Goal: Task Accomplishment & Management: Manage account settings

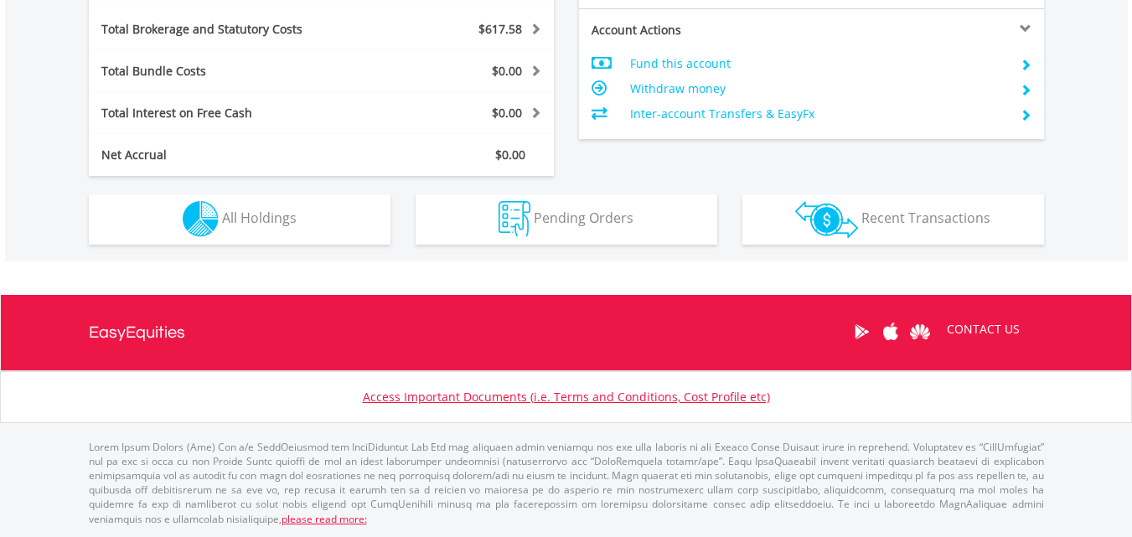
scroll to position [161, 318]
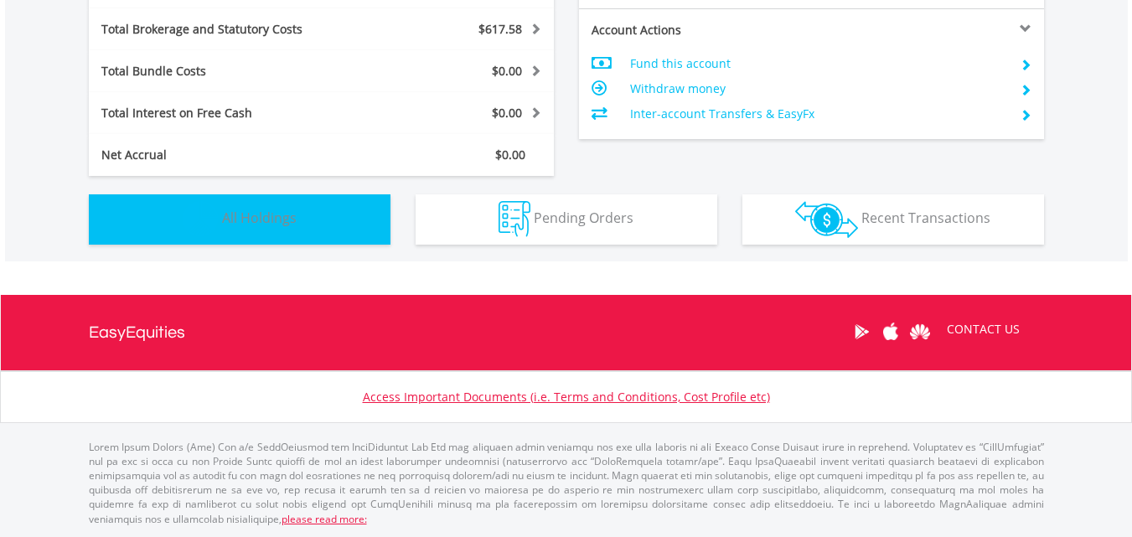
click at [322, 228] on button "Holdings All Holdings" at bounding box center [240, 219] width 302 height 50
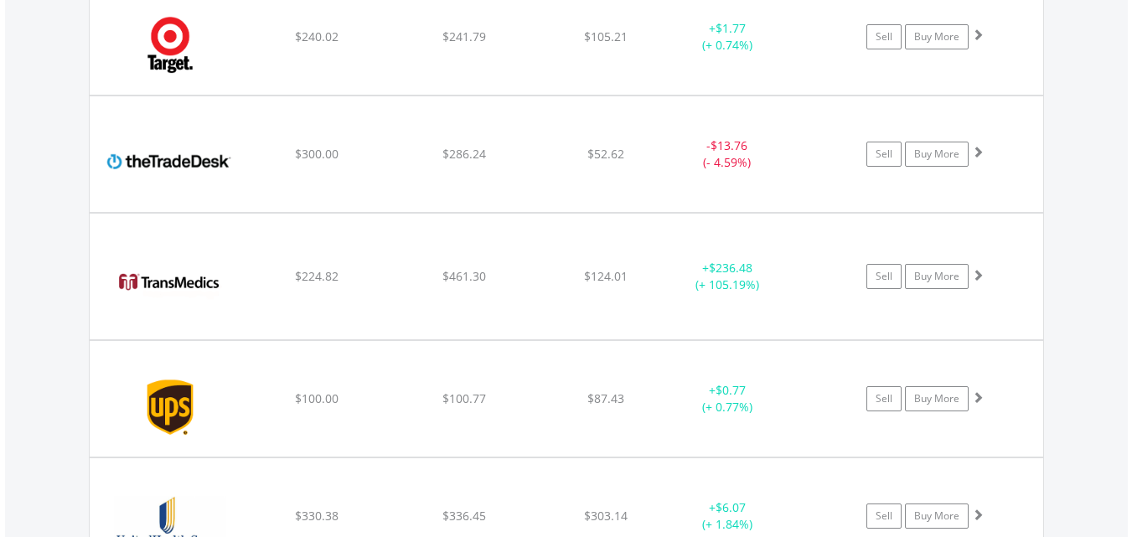
scroll to position [3254, 0]
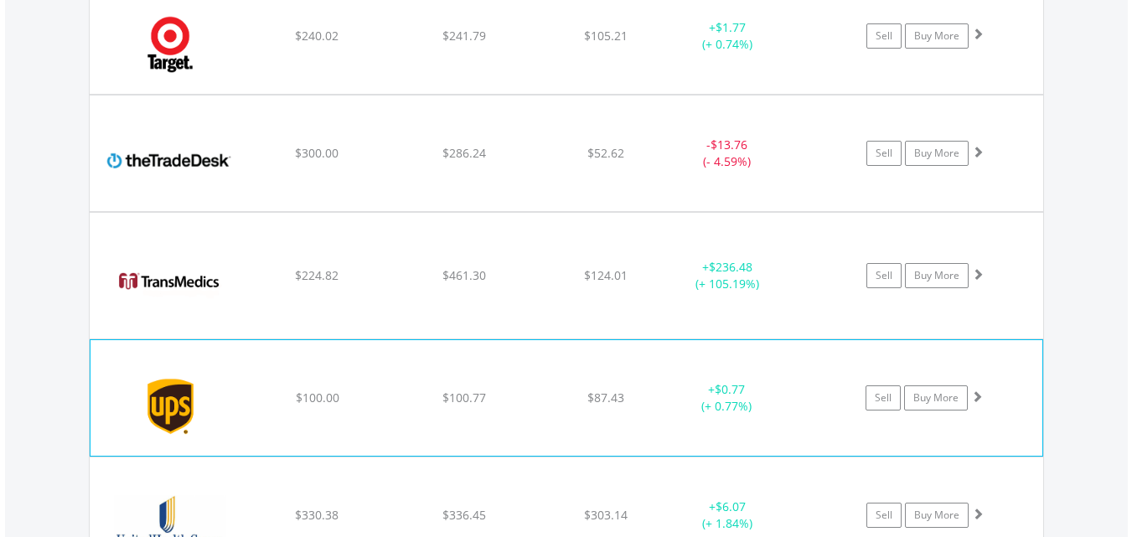
click at [177, 395] on img at bounding box center [171, 406] width 144 height 90
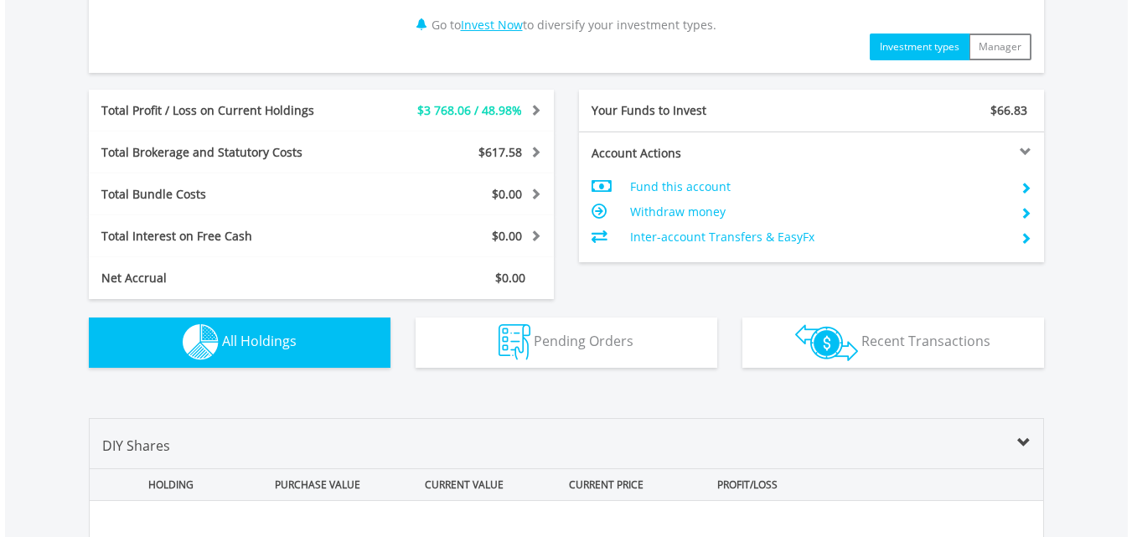
scroll to position [741, 0]
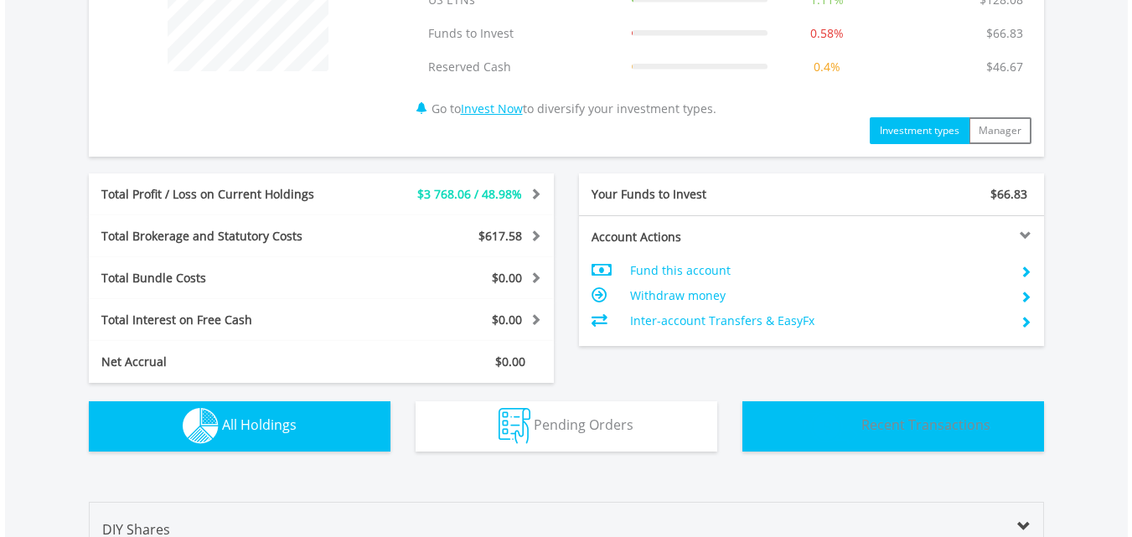
click at [856, 420] on img "button" at bounding box center [826, 426] width 63 height 37
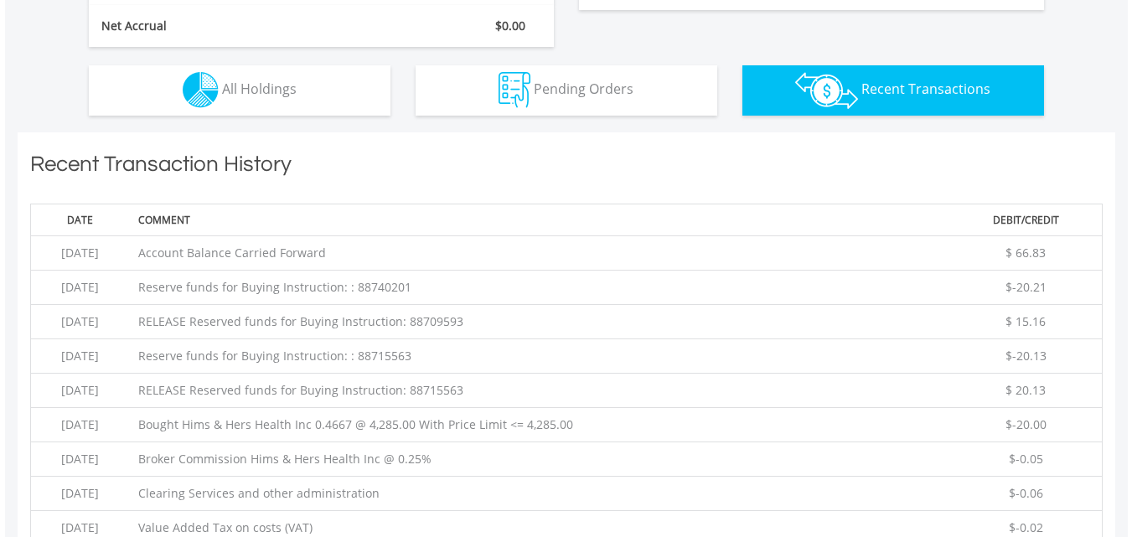
scroll to position [958, 0]
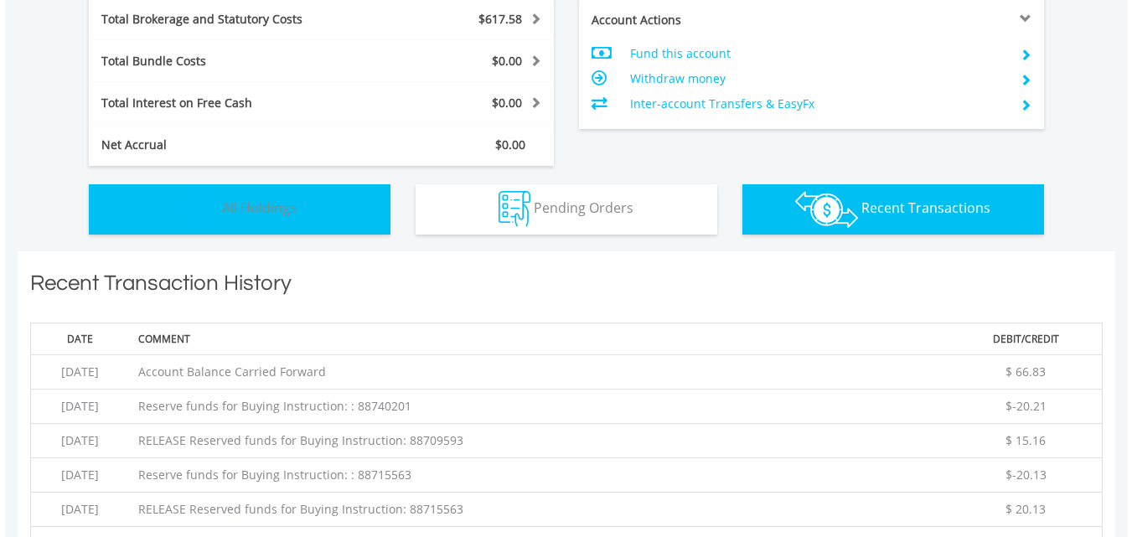
click at [246, 204] on span "All Holdings" at bounding box center [259, 208] width 75 height 18
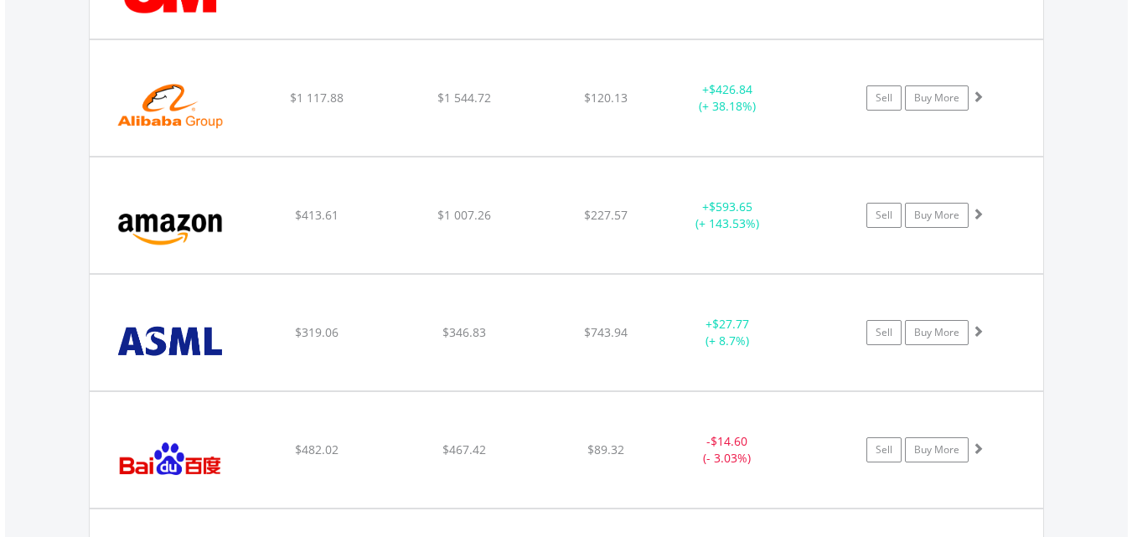
scroll to position [1544, 0]
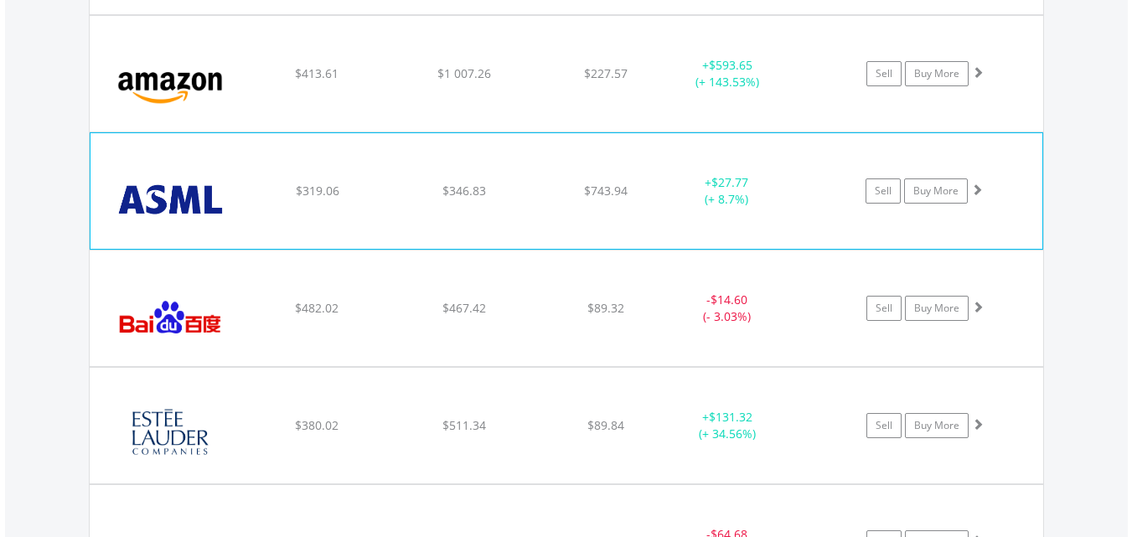
click at [192, 209] on img at bounding box center [171, 199] width 144 height 90
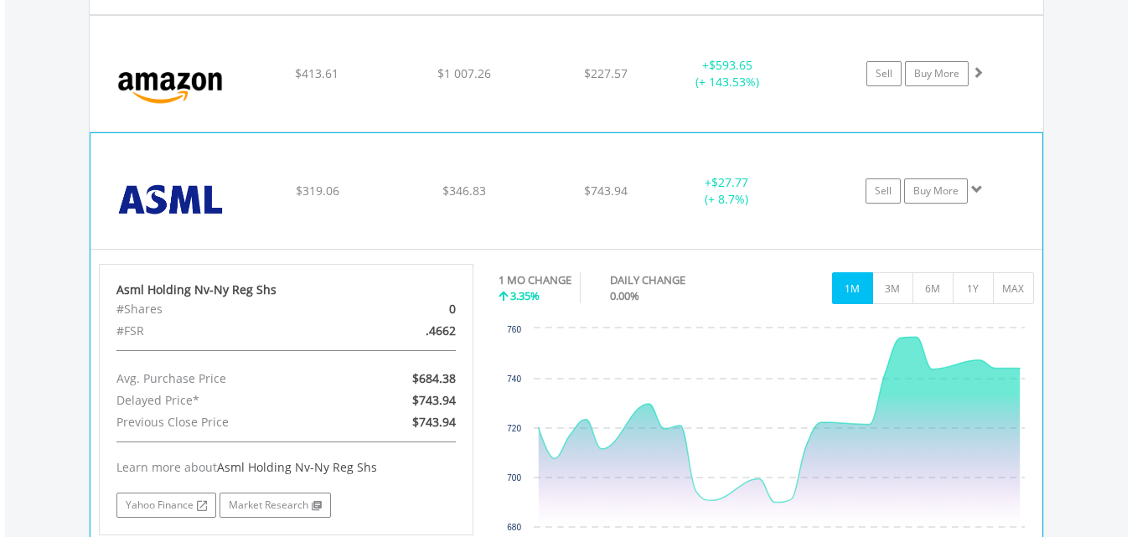
click at [191, 204] on img at bounding box center [171, 199] width 144 height 90
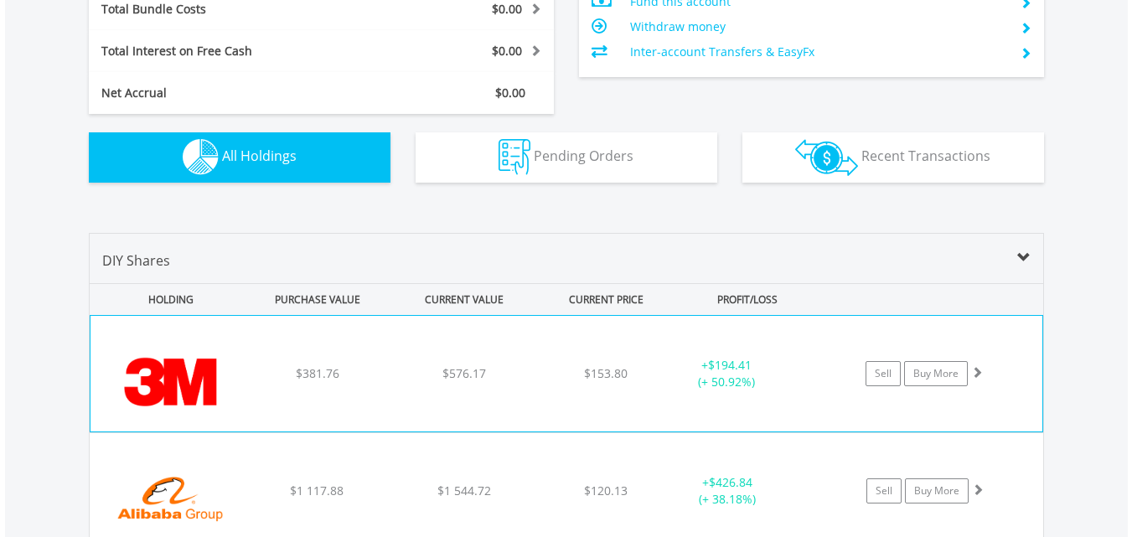
scroll to position [874, 0]
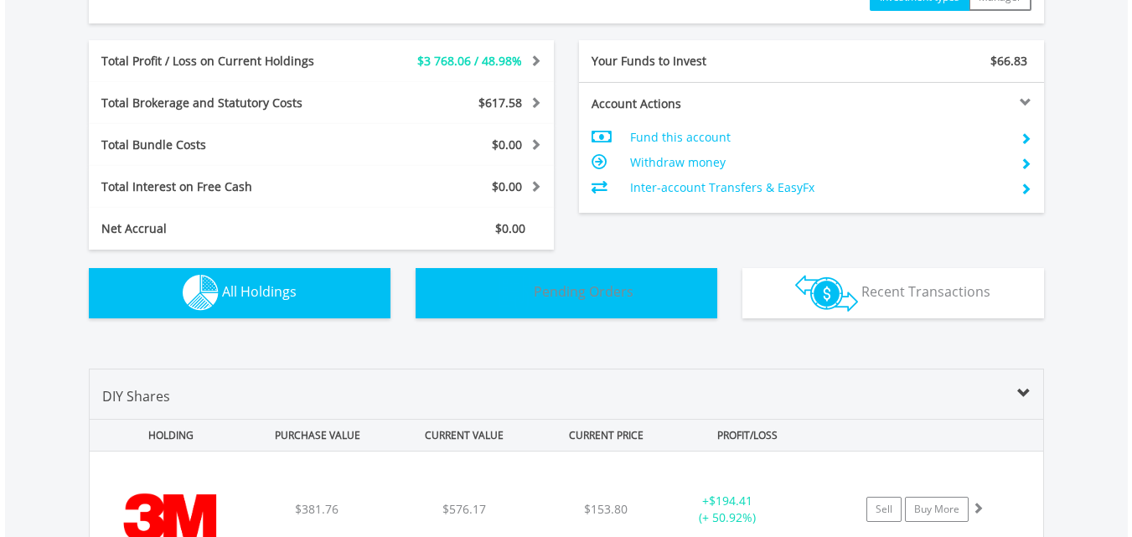
click at [638, 295] on button "Pending Orders Pending Orders" at bounding box center [567, 293] width 302 height 50
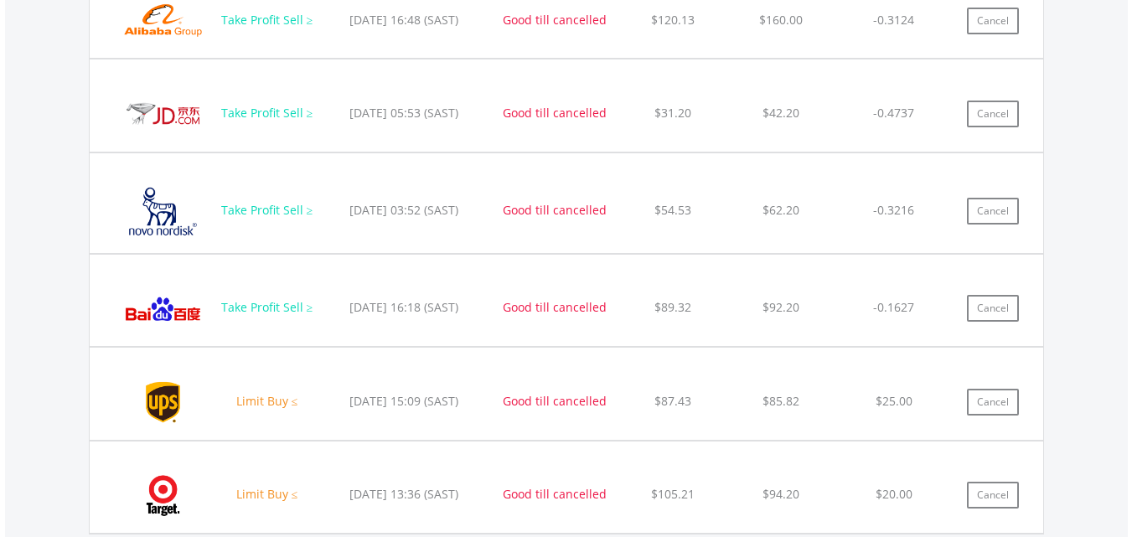
scroll to position [1478, 0]
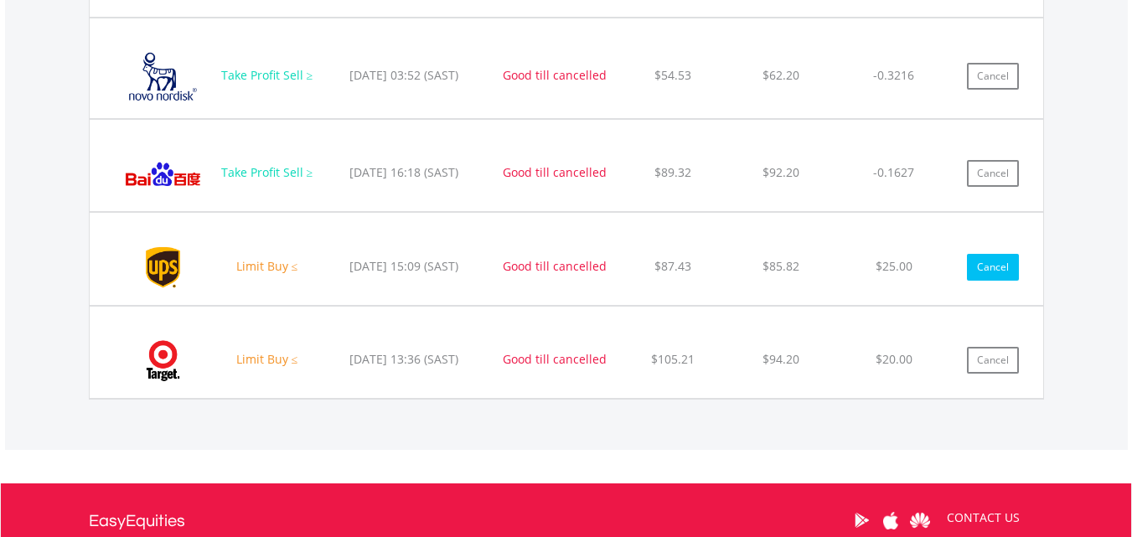
click at [990, 271] on button "Cancel" at bounding box center [993, 267] width 52 height 27
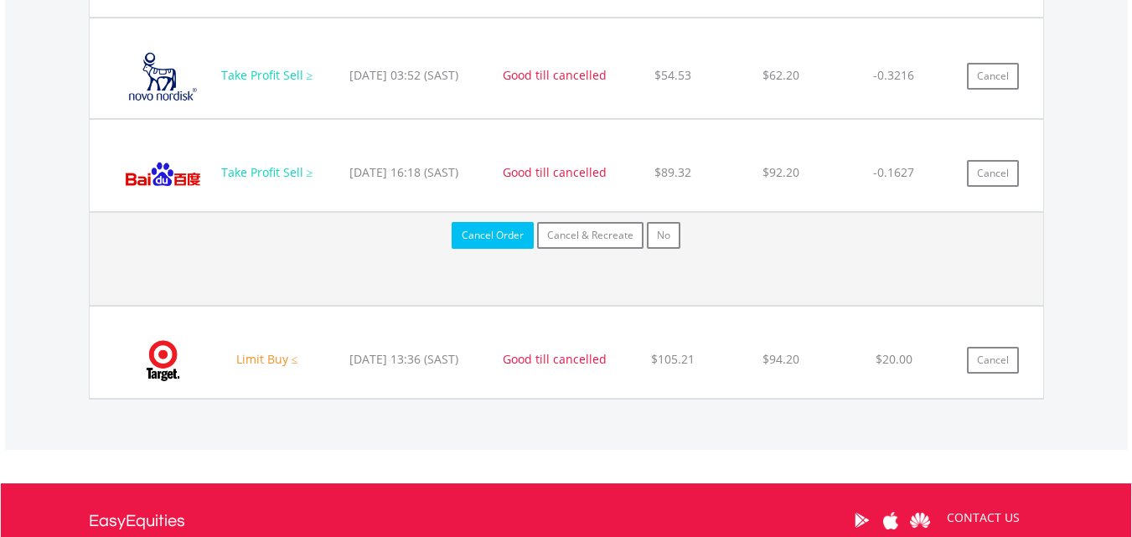
click at [487, 241] on button "Cancel Order" at bounding box center [493, 235] width 82 height 27
